Goal: Transaction & Acquisition: Purchase product/service

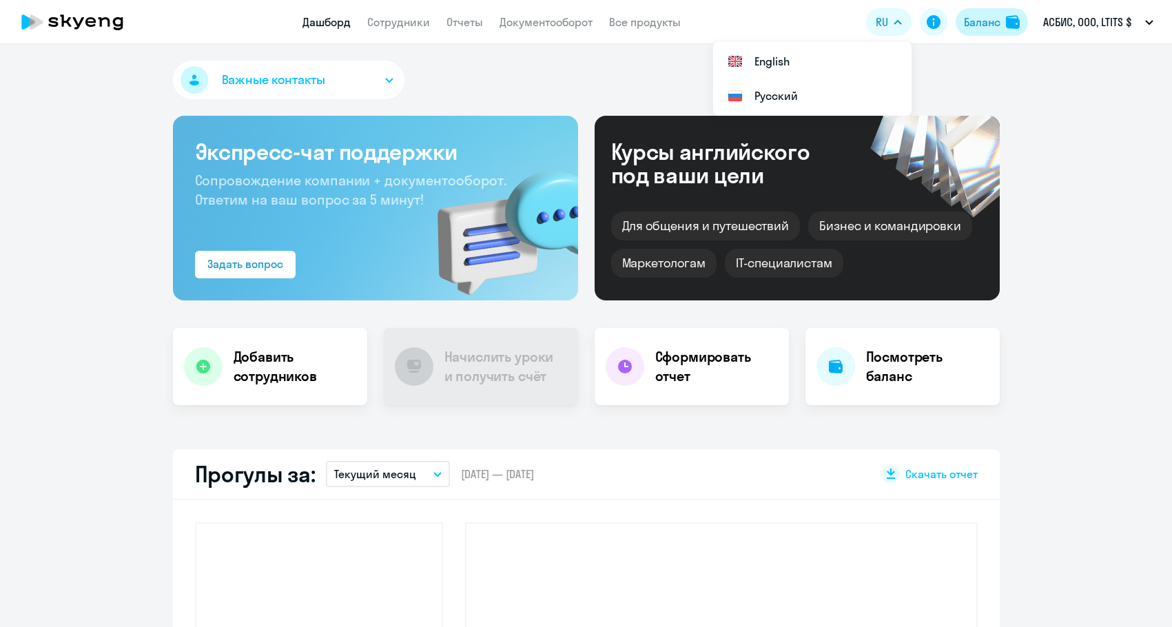
click at [985, 21] on div "Баланс" at bounding box center [982, 22] width 37 height 17
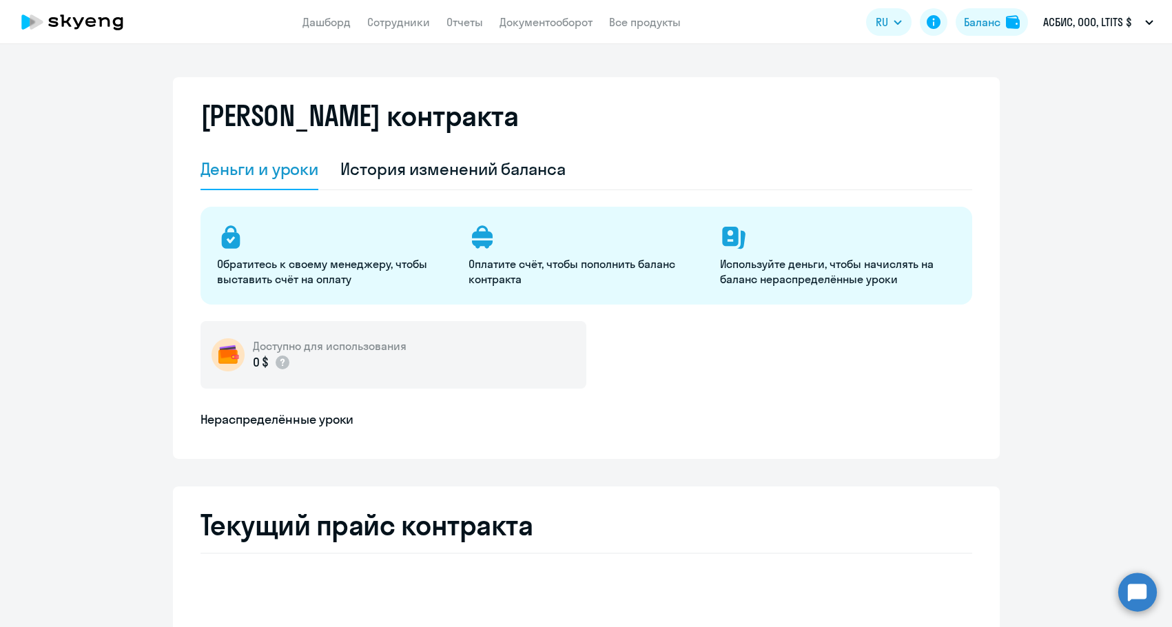
select select "english_adult_not_native_speaker"
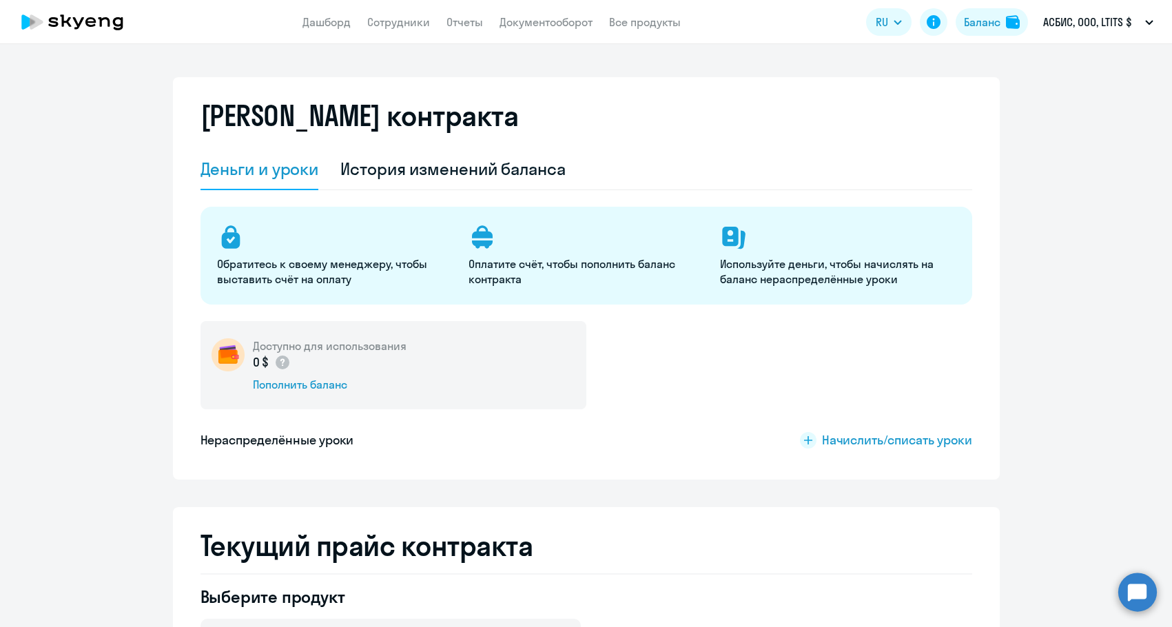
click at [288, 393] on div "Доступно для использования 0 $ Пополнить баланс" at bounding box center [394, 365] width 386 height 88
click at [288, 384] on div "Пополнить баланс" at bounding box center [330, 384] width 154 height 15
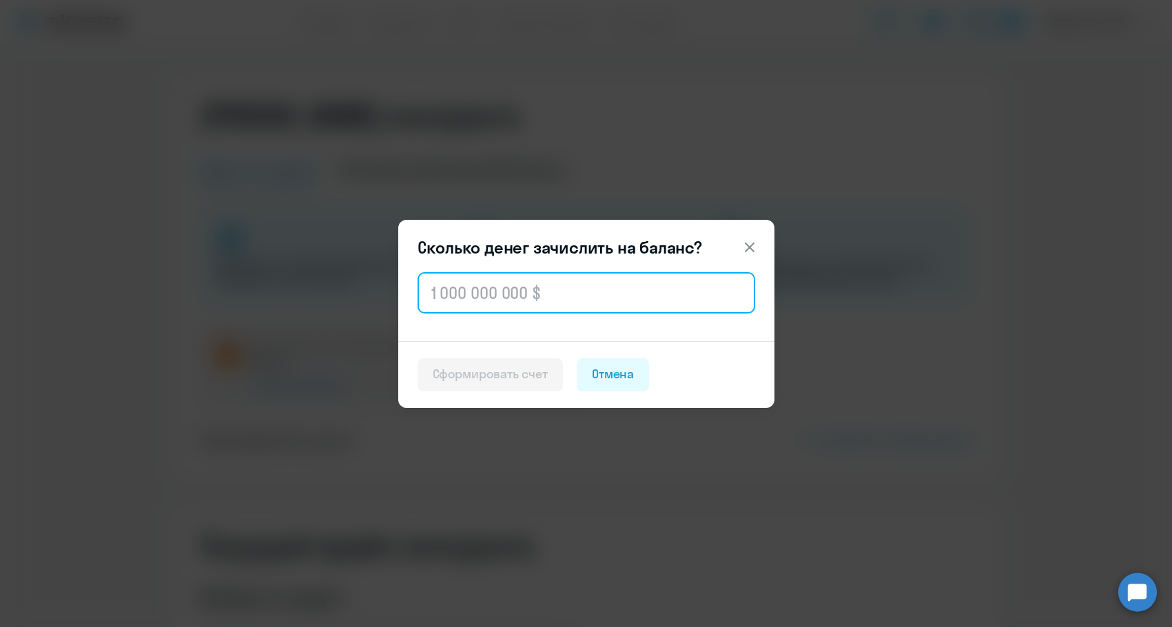
click at [460, 297] on input "text" at bounding box center [587, 292] width 338 height 41
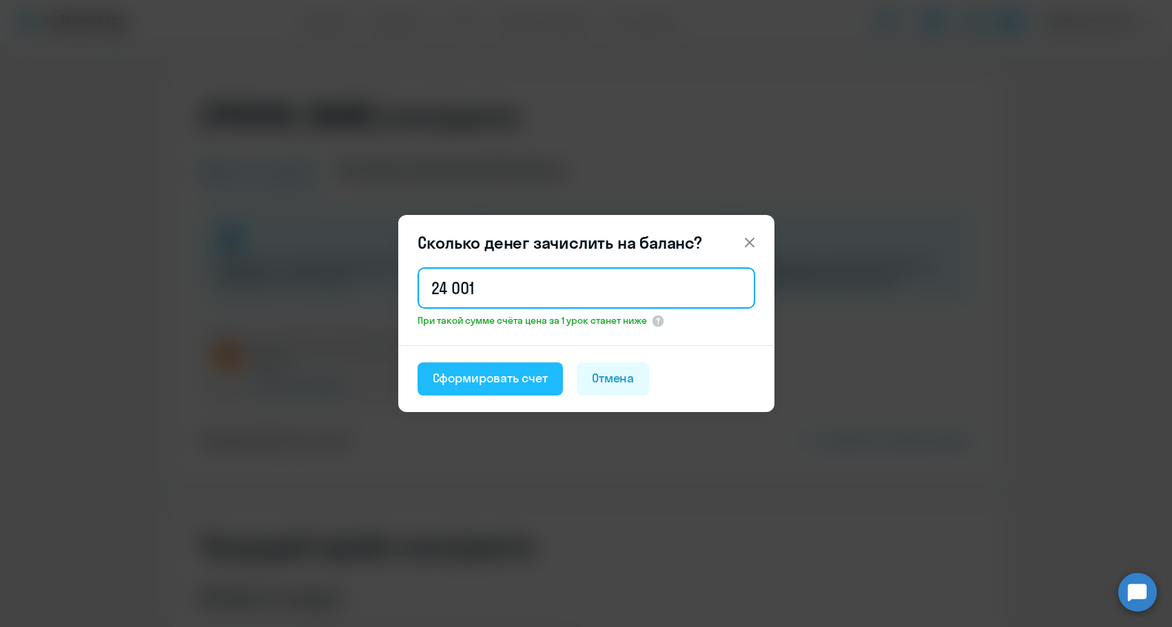
type input "24 001"
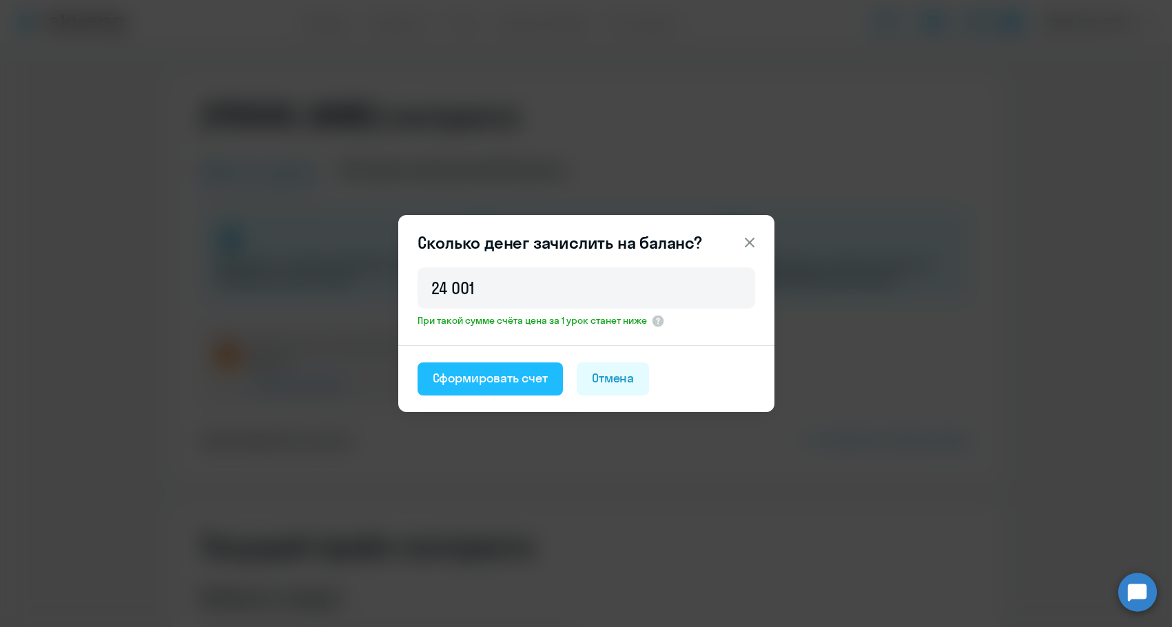
click at [458, 381] on div "Сформировать счет" at bounding box center [490, 378] width 115 height 18
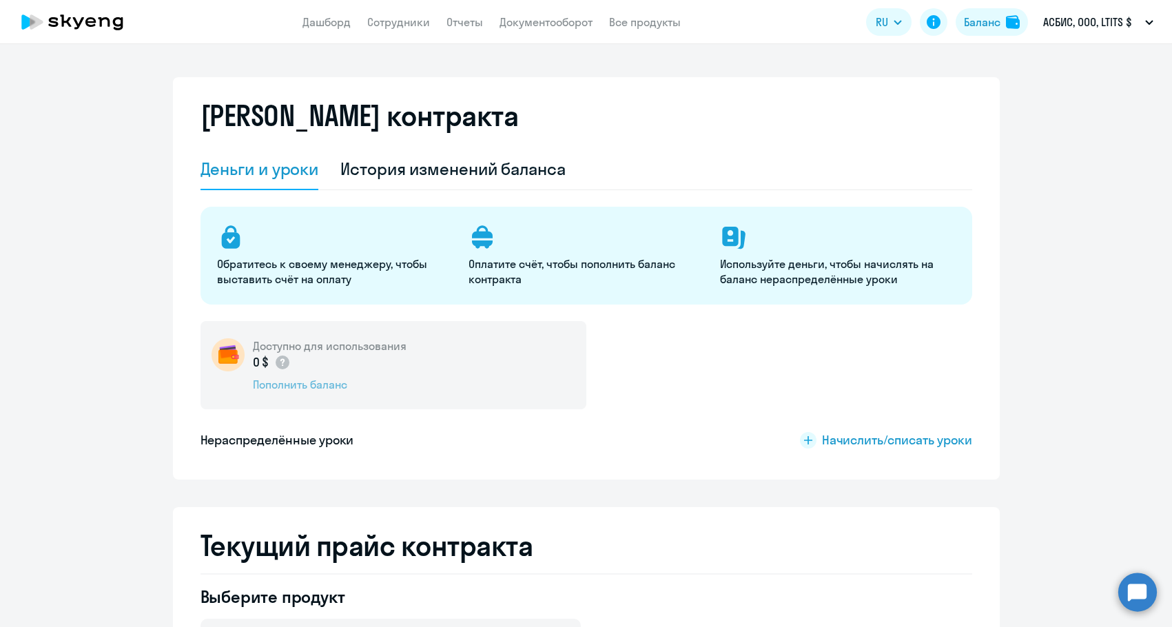
click at [309, 387] on div "Пополнить баланс" at bounding box center [330, 384] width 154 height 15
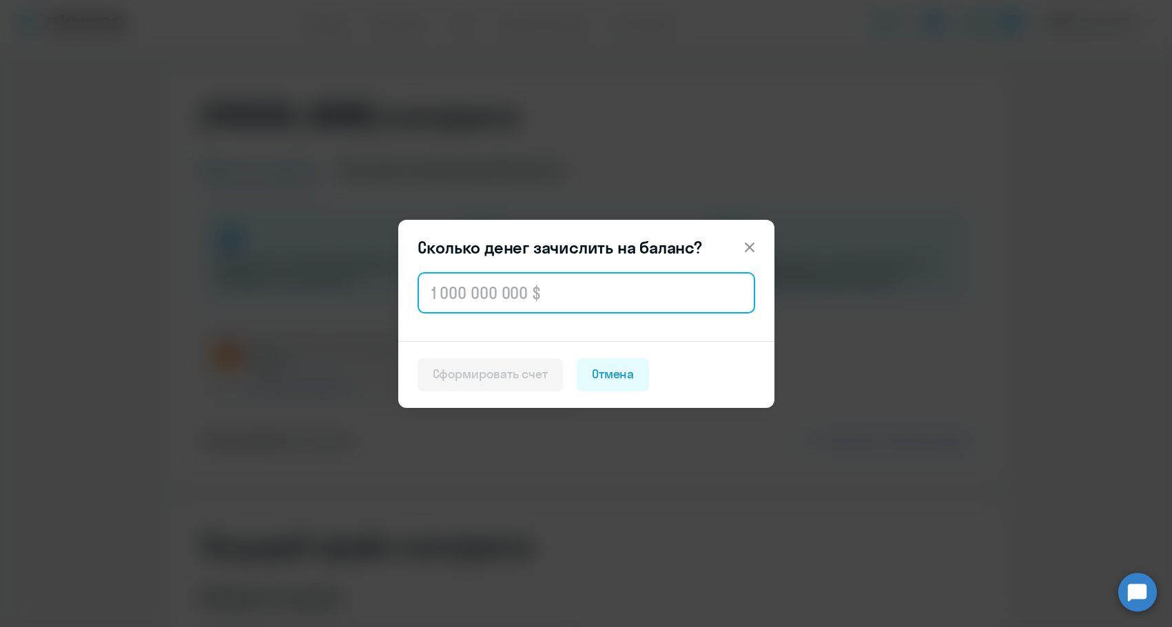
click at [504, 292] on input "text" at bounding box center [587, 292] width 338 height 41
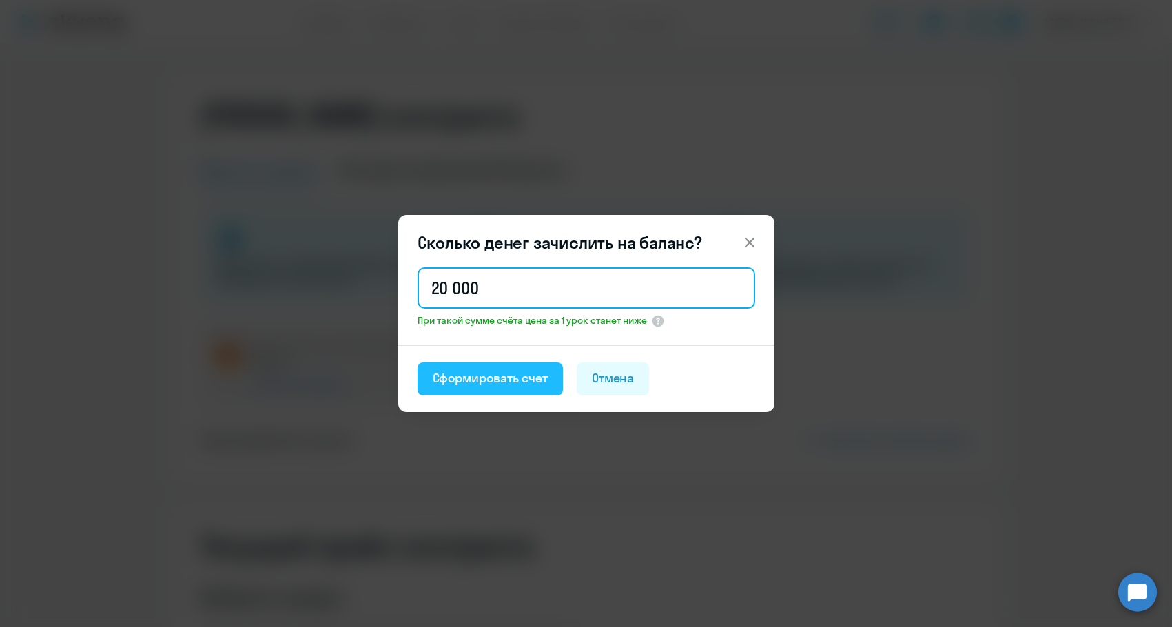
type input "20 000"
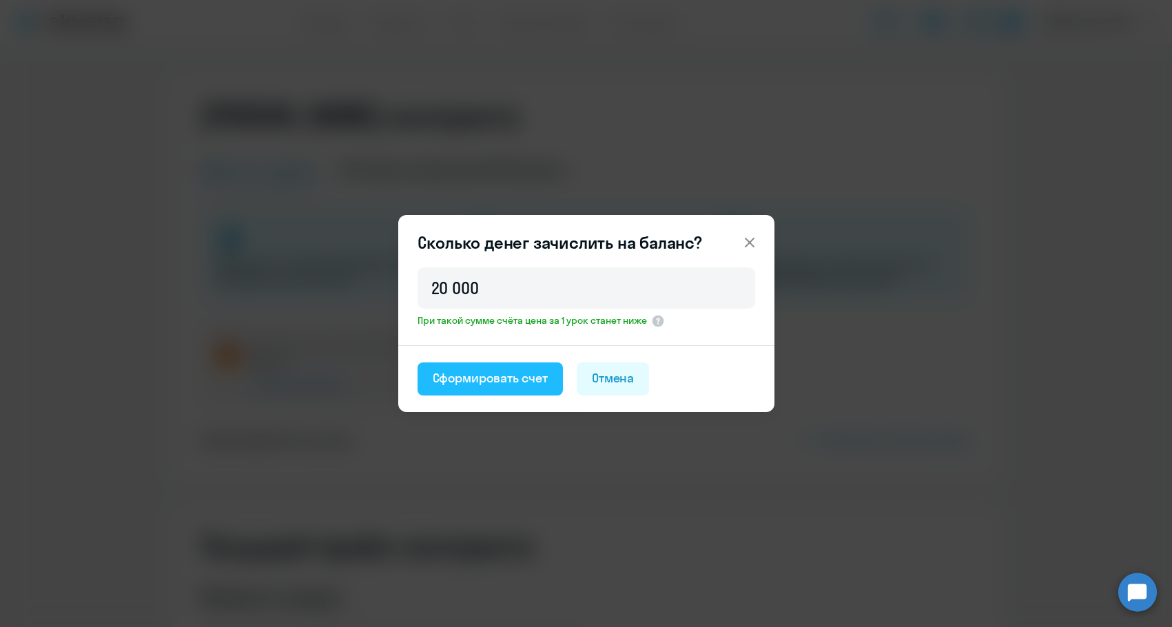
click at [469, 366] on button "Сформировать счет" at bounding box center [490, 378] width 145 height 33
